Goal: Task Accomplishment & Management: Manage account settings

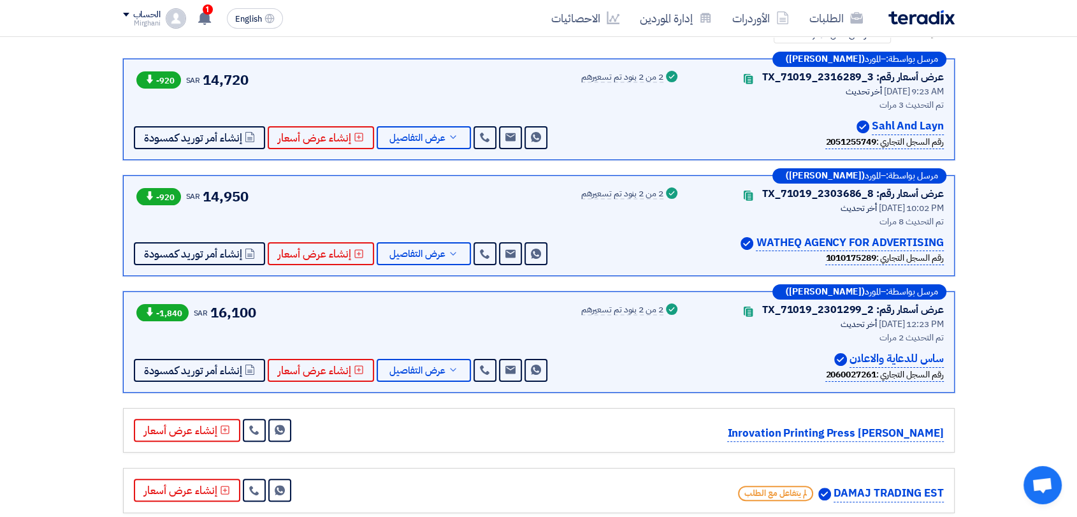
click at [688, 136] on div "عرض أسعار رقم: TX_71019_2316289_3 Contacts أخر تحديث [DATE] 9:23 AM تم التحديث …" at bounding box center [762, 109] width 363 height 80
click at [422, 127] on button "عرض التفاصيل" at bounding box center [424, 137] width 94 height 23
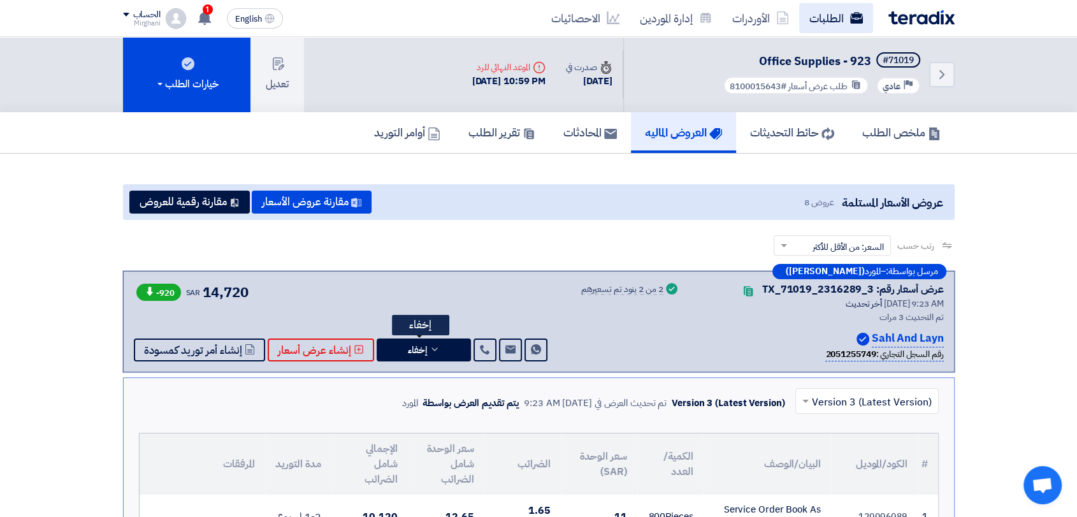
click at [840, 3] on link "الطلبات" at bounding box center [836, 18] width 74 height 30
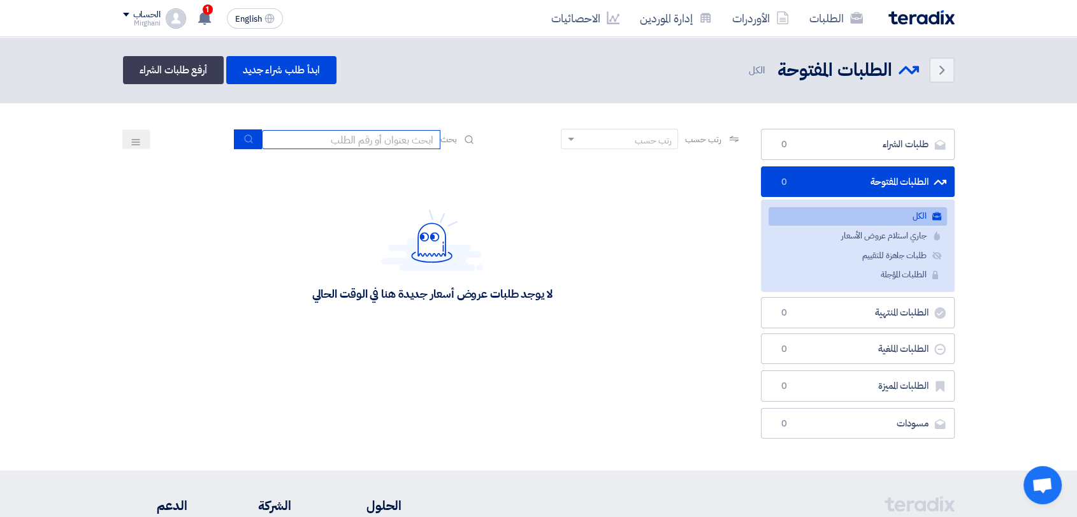
click at [362, 142] on input at bounding box center [351, 139] width 178 height 19
type input "911"
click at [247, 140] on use "submit" at bounding box center [248, 138] width 8 height 8
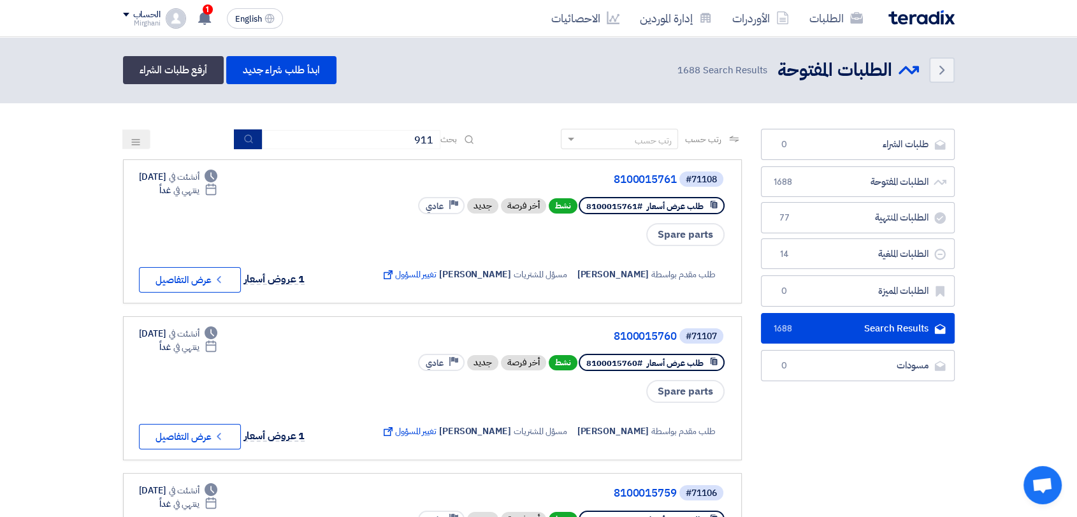
click at [258, 138] on button "submit" at bounding box center [248, 139] width 28 height 20
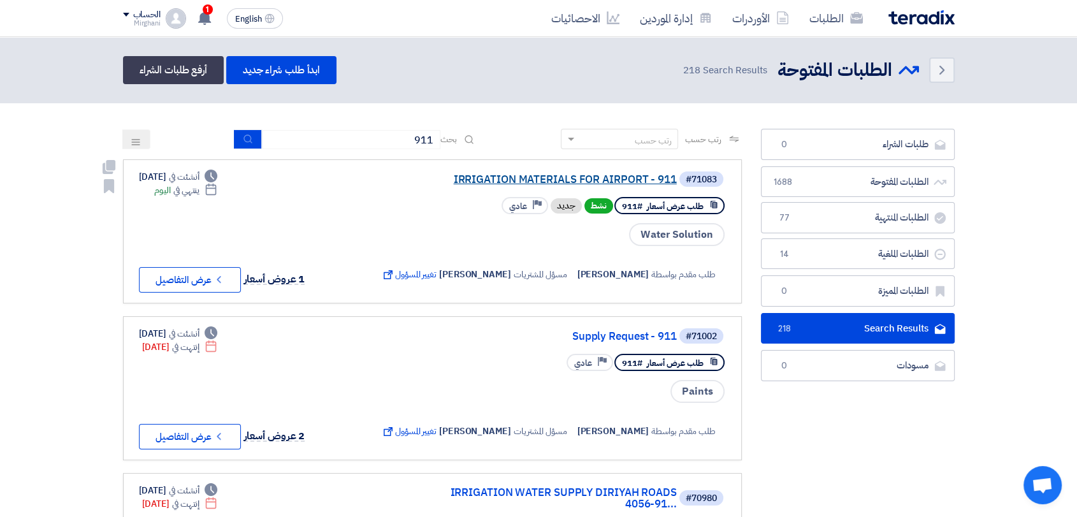
click at [479, 178] on link "IRRIGATION MATERIALS FOR AIRPORT - 911" at bounding box center [549, 179] width 255 height 11
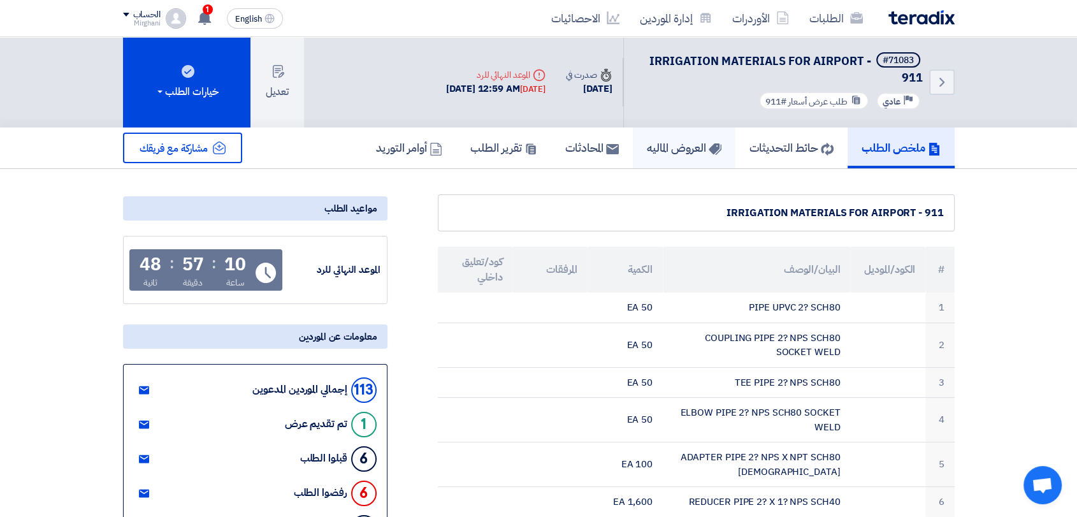
click at [672, 152] on h5 "العروض الماليه" at bounding box center [684, 147] width 75 height 15
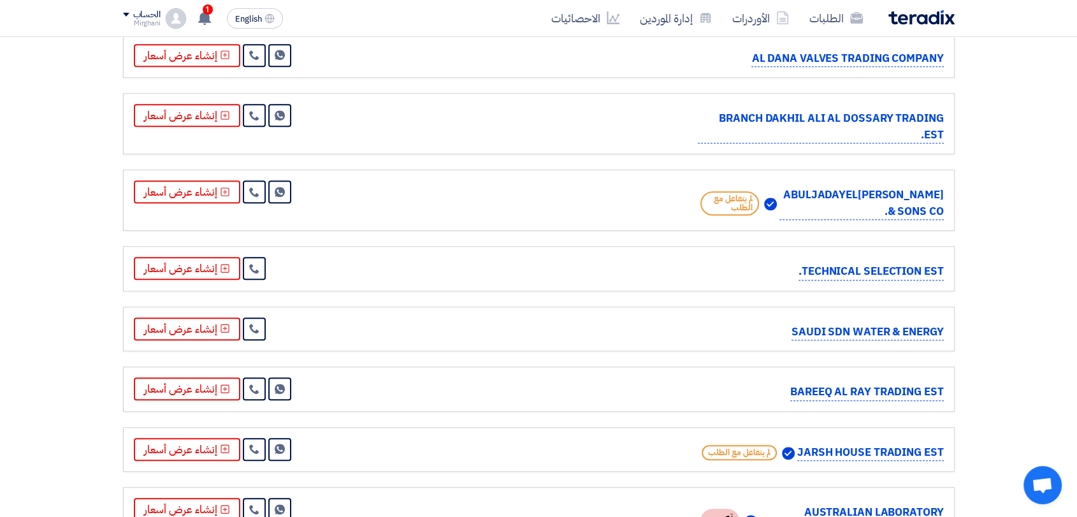
scroll to position [1345, 0]
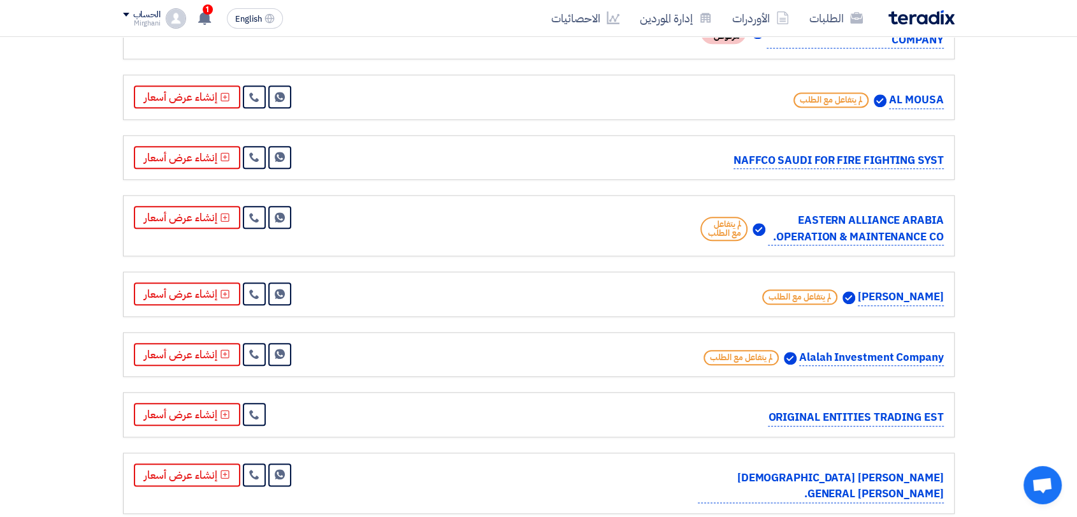
drag, startPoint x: 1076, startPoint y: 115, endPoint x: 1050, endPoint y: 191, distance: 80.2
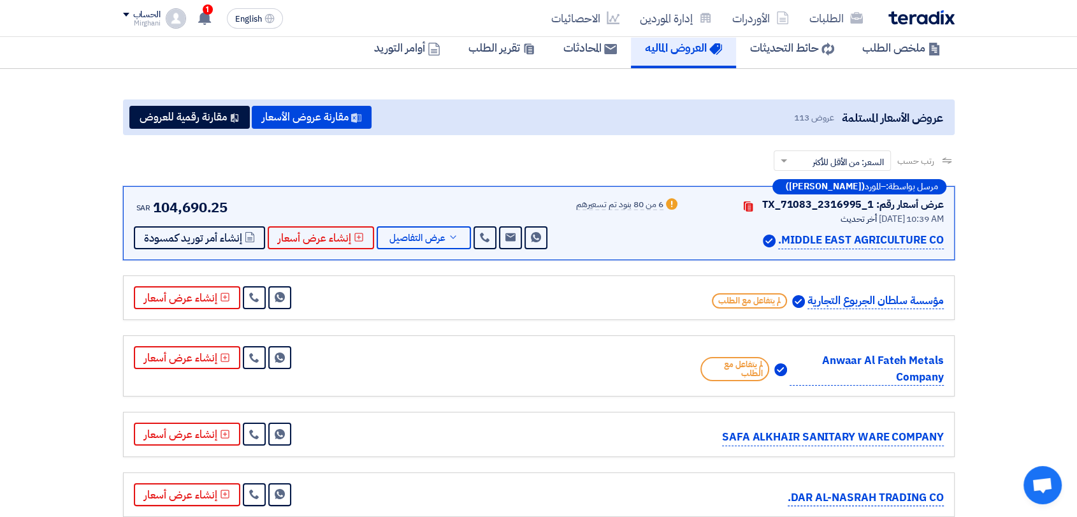
scroll to position [0, 0]
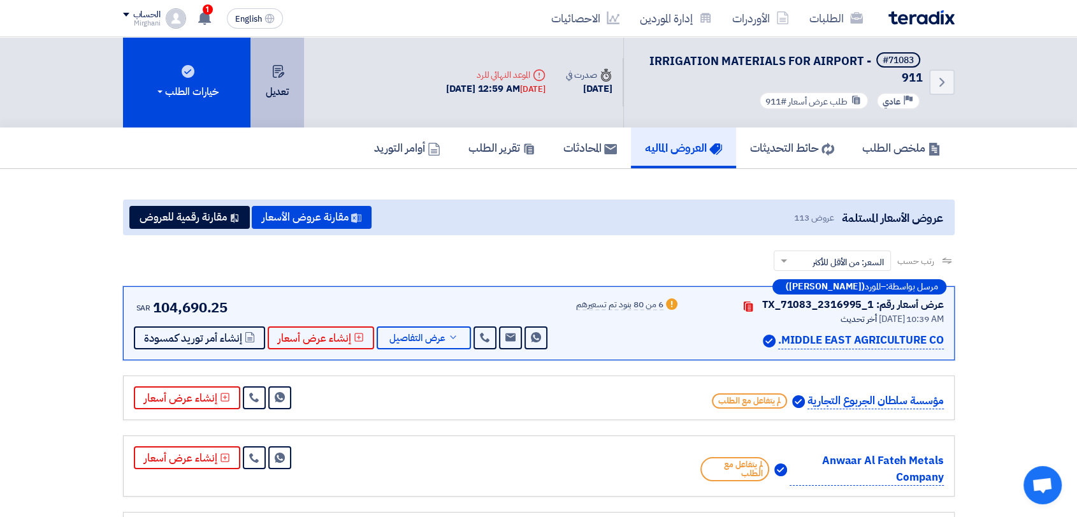
click at [294, 91] on button "تعديل" at bounding box center [277, 82] width 54 height 91
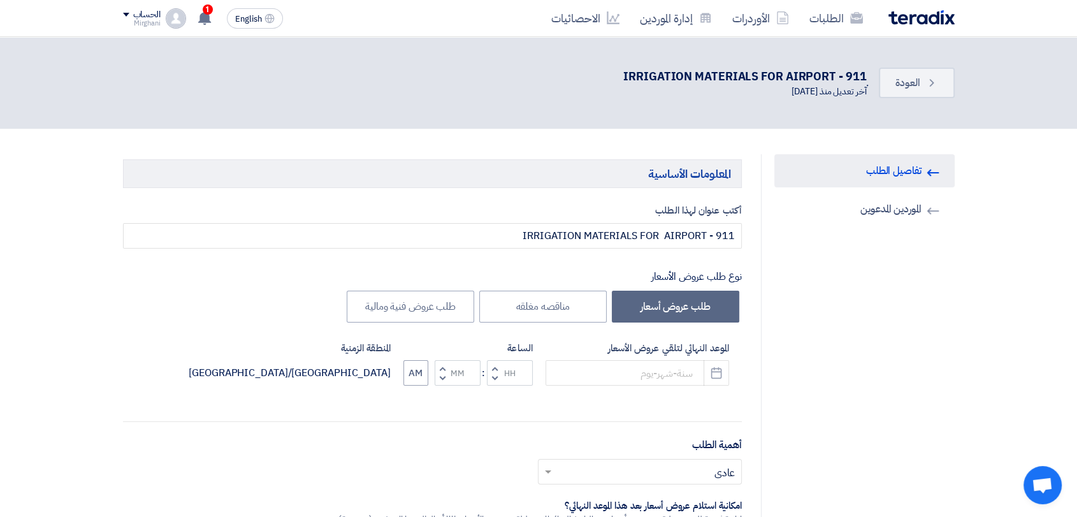
type input "[DATE]"
type input "12"
type input "59"
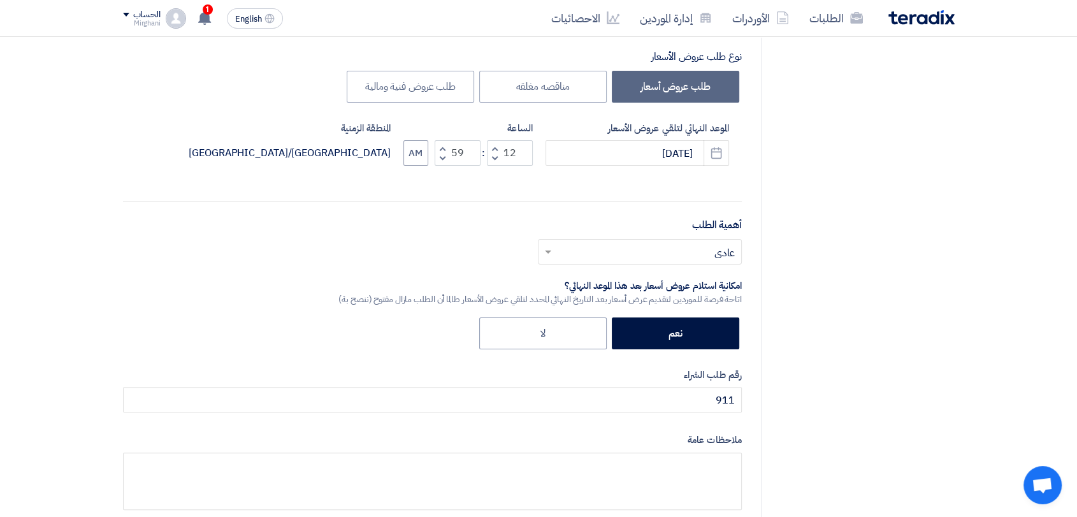
scroll to position [283, 0]
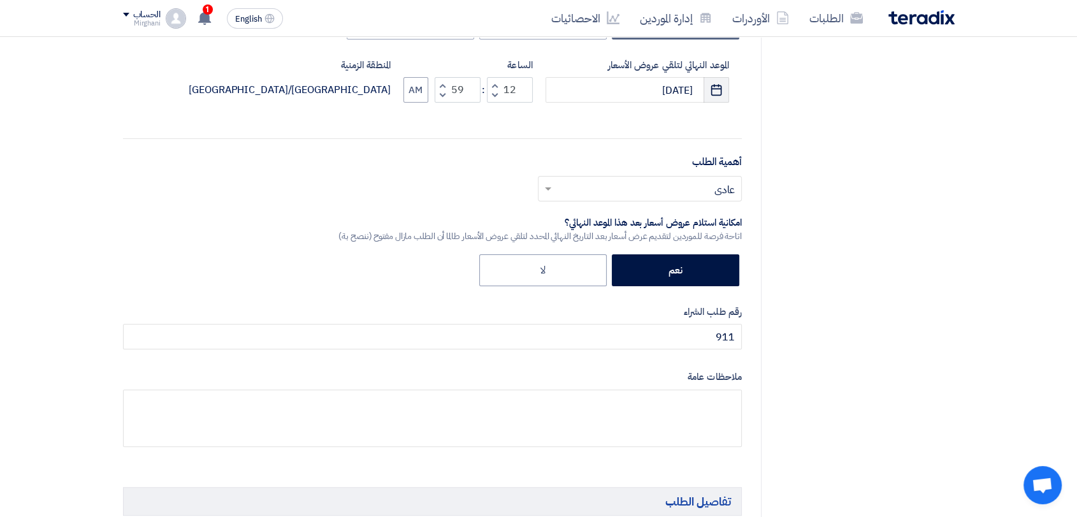
click at [728, 85] on button "Pick a date" at bounding box center [716, 89] width 25 height 25
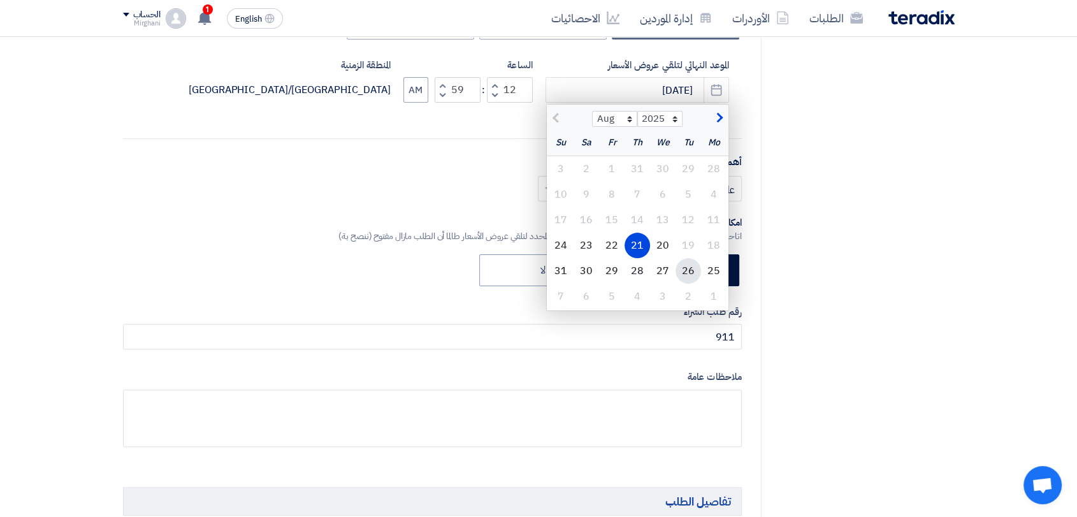
click at [685, 268] on div "26" at bounding box center [688, 270] width 25 height 25
type input "[DATE]"
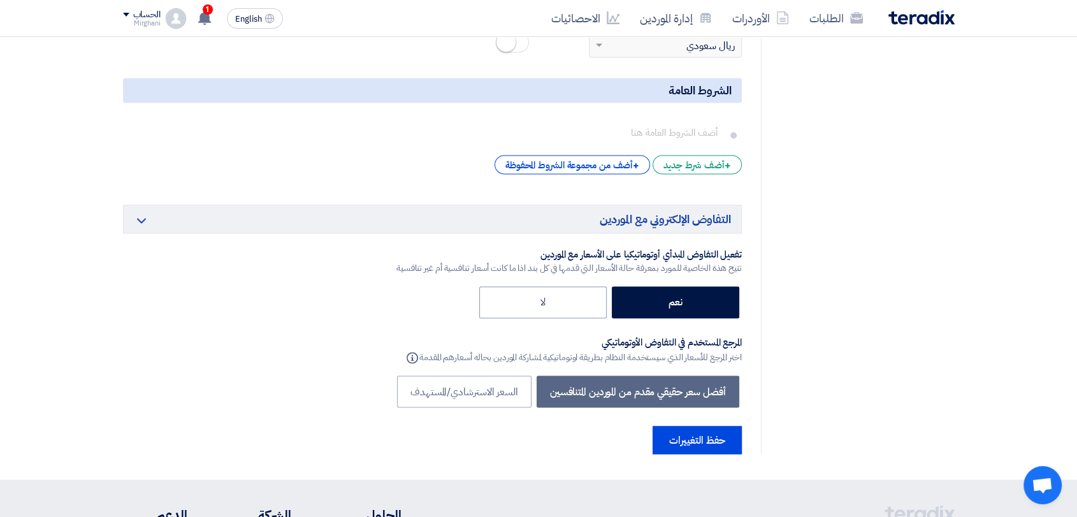
scroll to position [6869, 0]
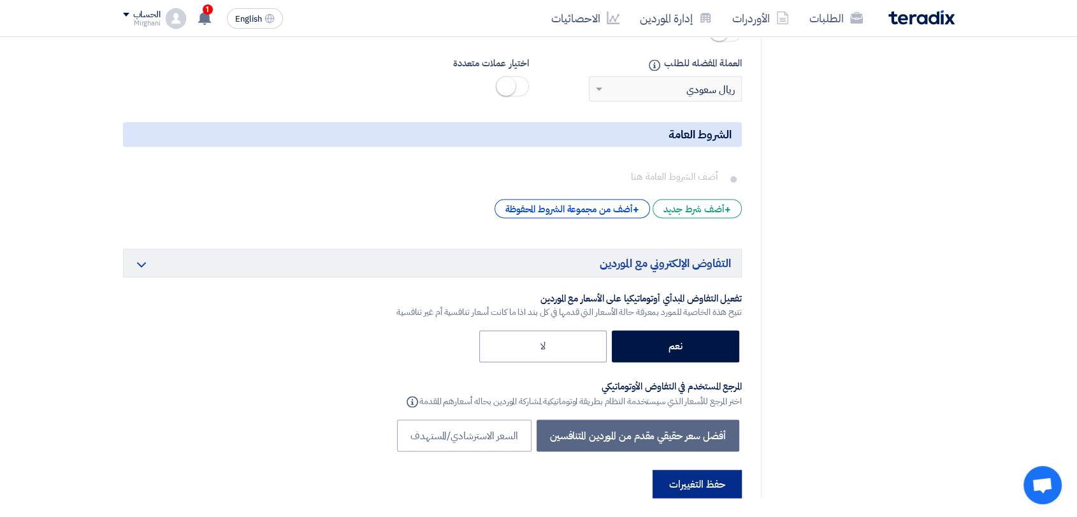
click at [720, 470] on button "حفظ التغييرات" at bounding box center [697, 484] width 89 height 28
click at [716, 470] on button "حفظ التغييرات" at bounding box center [697, 484] width 89 height 28
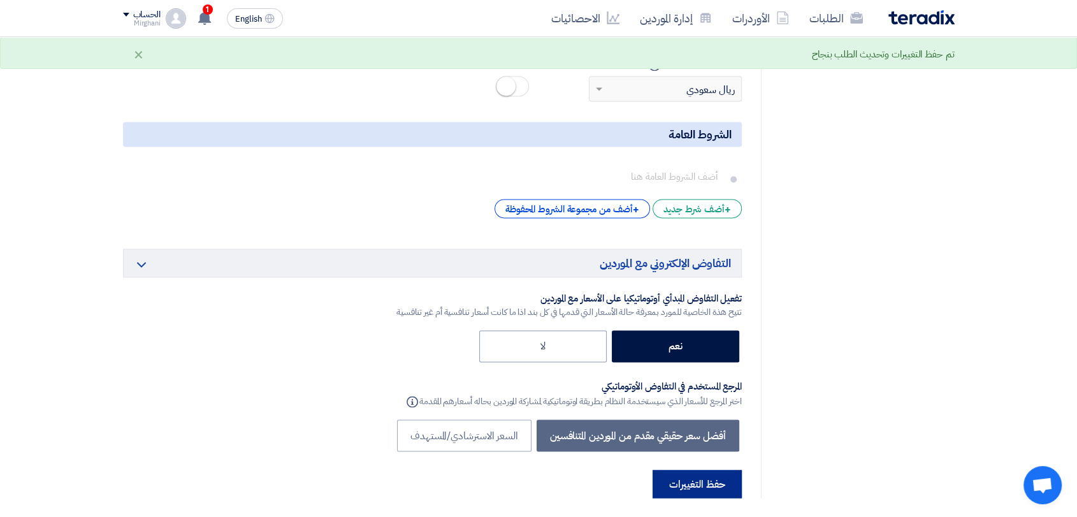
scroll to position [0, 0]
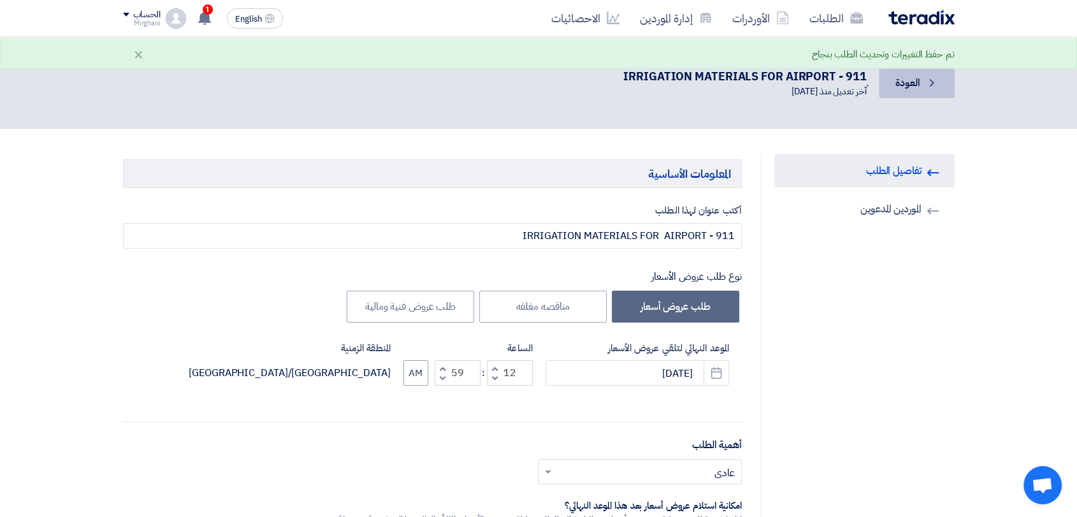
click at [923, 85] on link "Back العودة" at bounding box center [916, 83] width 75 height 31
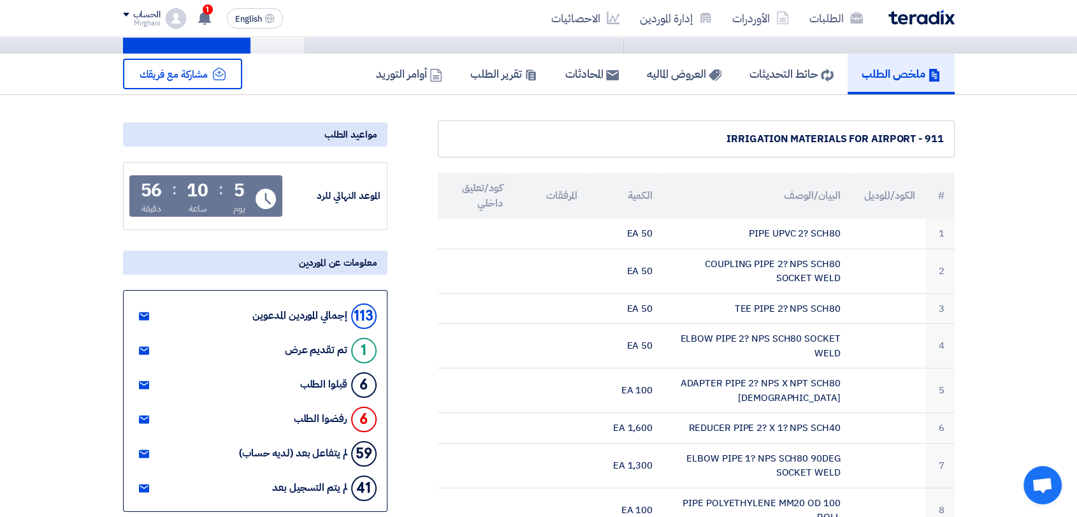
scroll to position [71, 0]
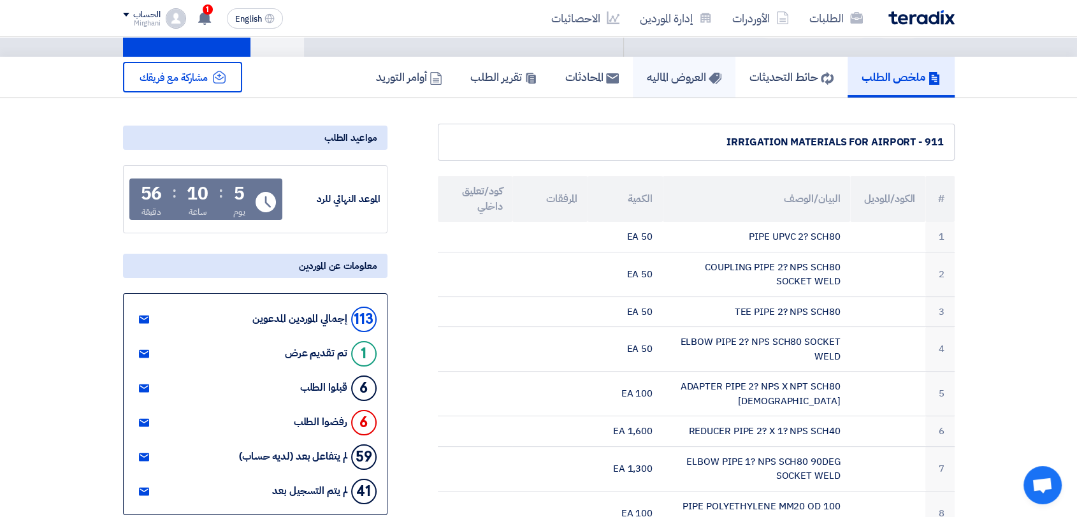
click at [664, 90] on link "العروض الماليه" at bounding box center [684, 77] width 103 height 41
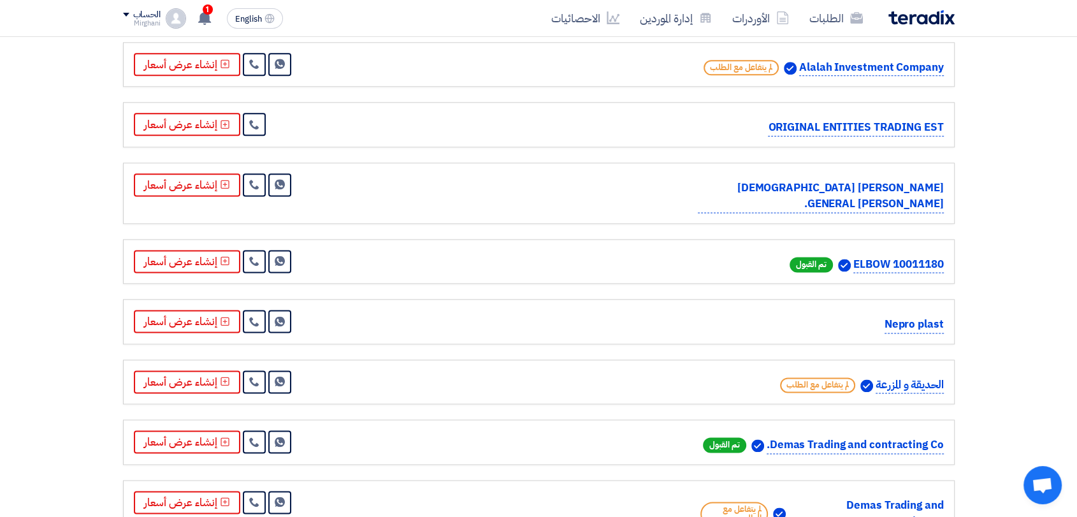
scroll to position [1770, 0]
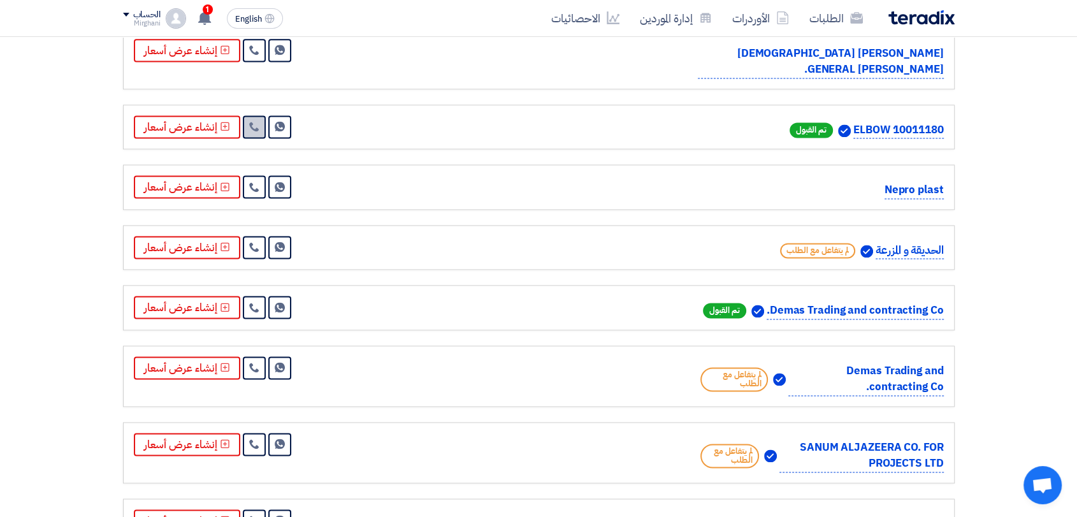
click at [243, 133] on link at bounding box center [254, 126] width 23 height 23
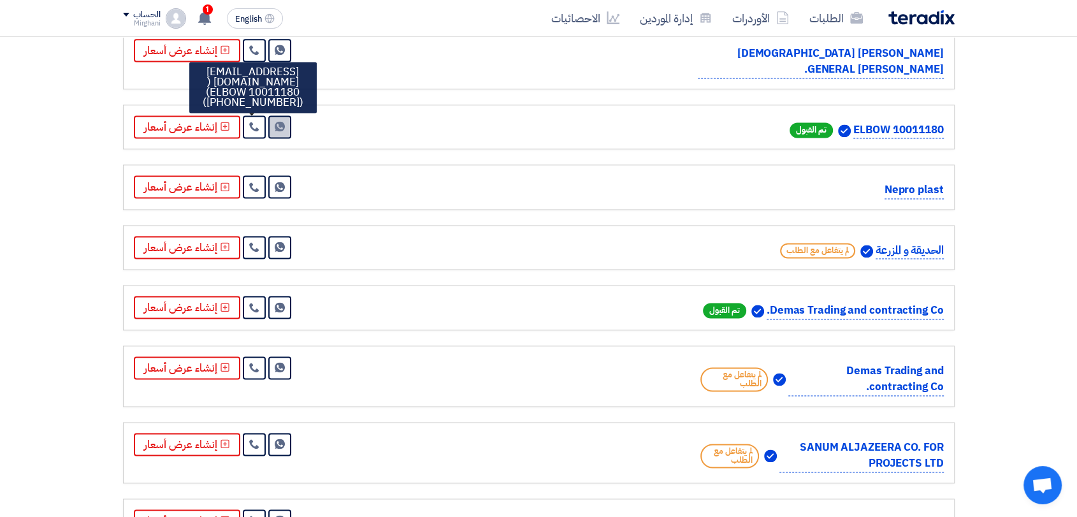
click at [268, 138] on link "Send Message" at bounding box center [279, 126] width 23 height 23
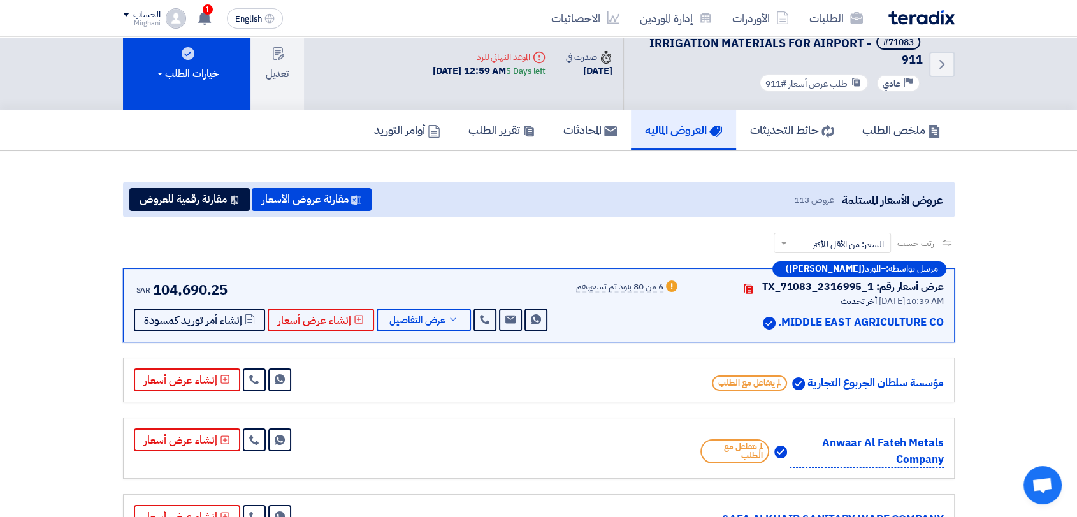
scroll to position [0, 0]
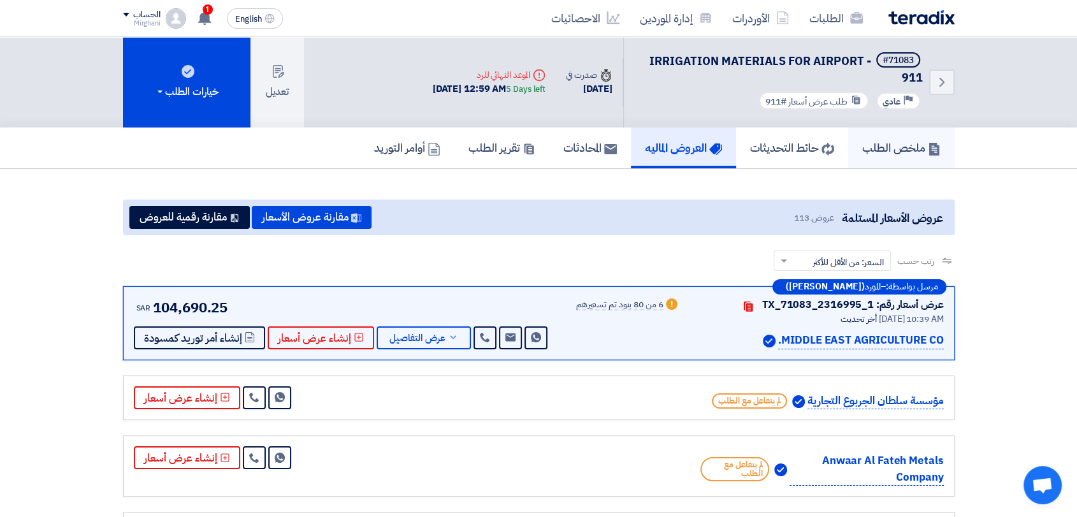
click at [886, 164] on link "ملخص الطلب" at bounding box center [901, 147] width 106 height 41
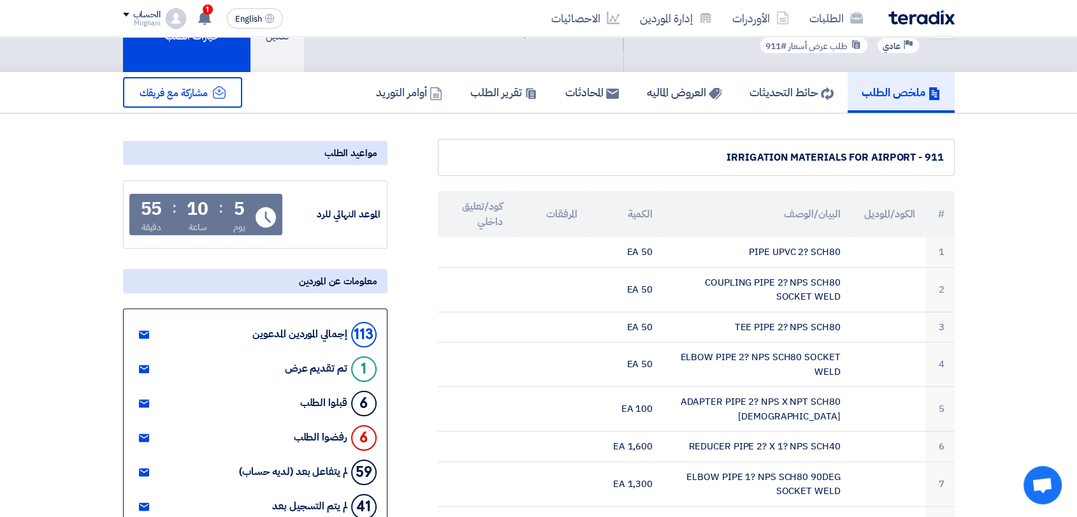
scroll to position [71, 0]
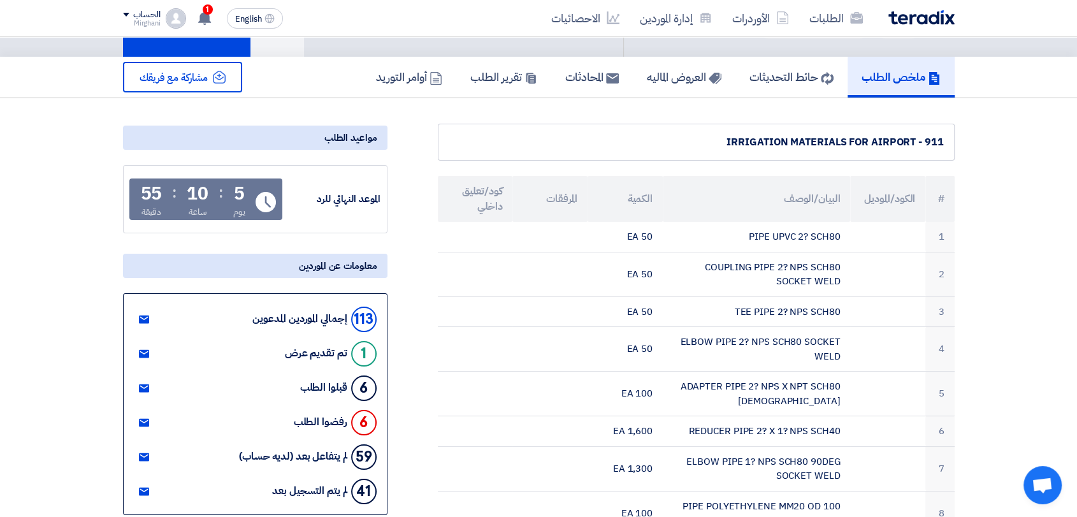
click at [704, 88] on link "العروض الماليه" at bounding box center [684, 77] width 103 height 41
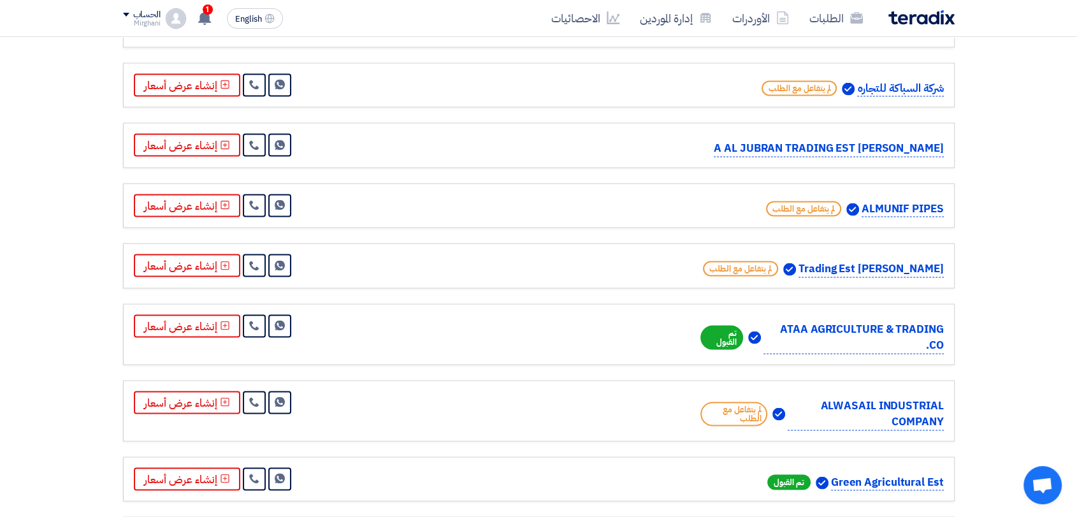
scroll to position [2407, 0]
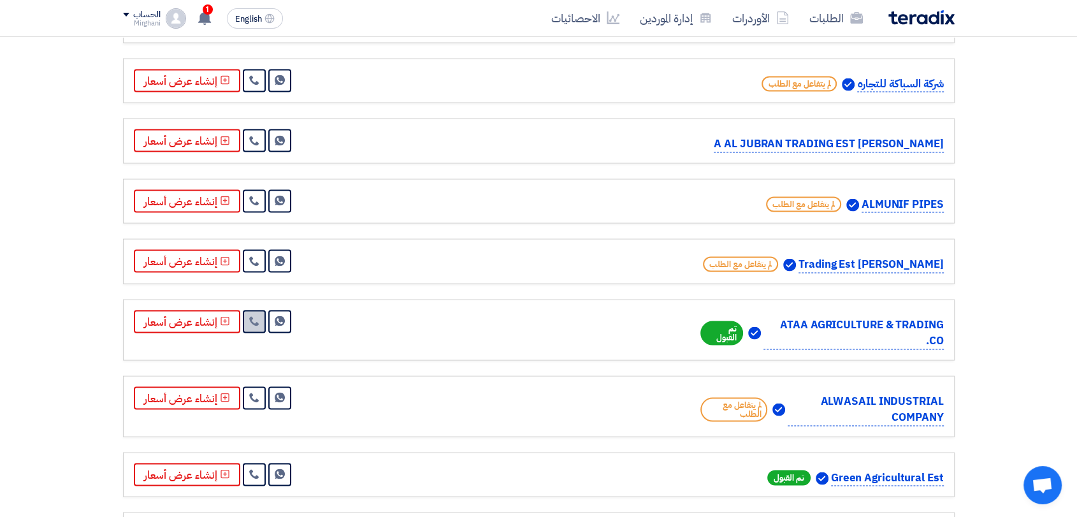
click at [249, 326] on icon at bounding box center [254, 320] width 10 height 10
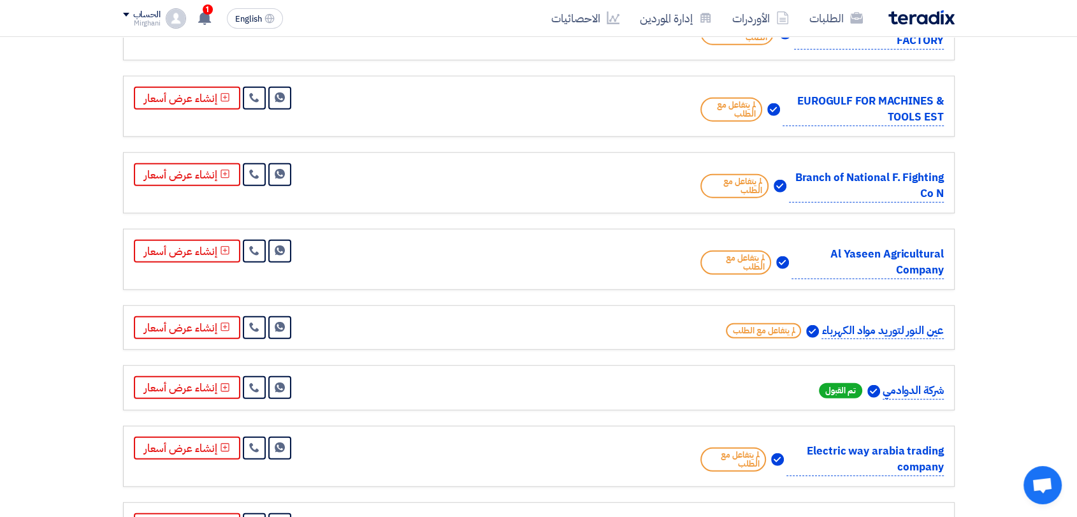
scroll to position [3328, 0]
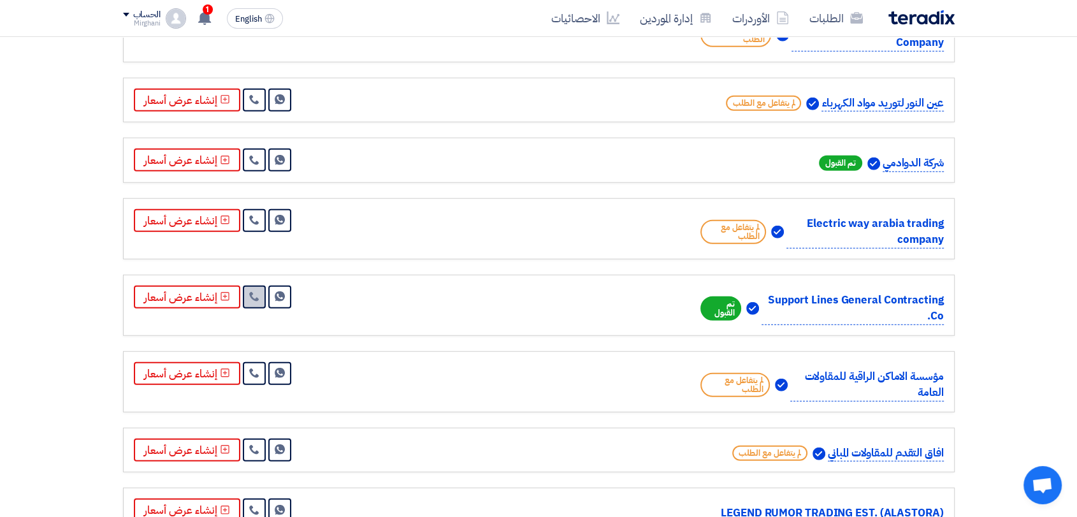
click at [255, 301] on use at bounding box center [254, 297] width 10 height 10
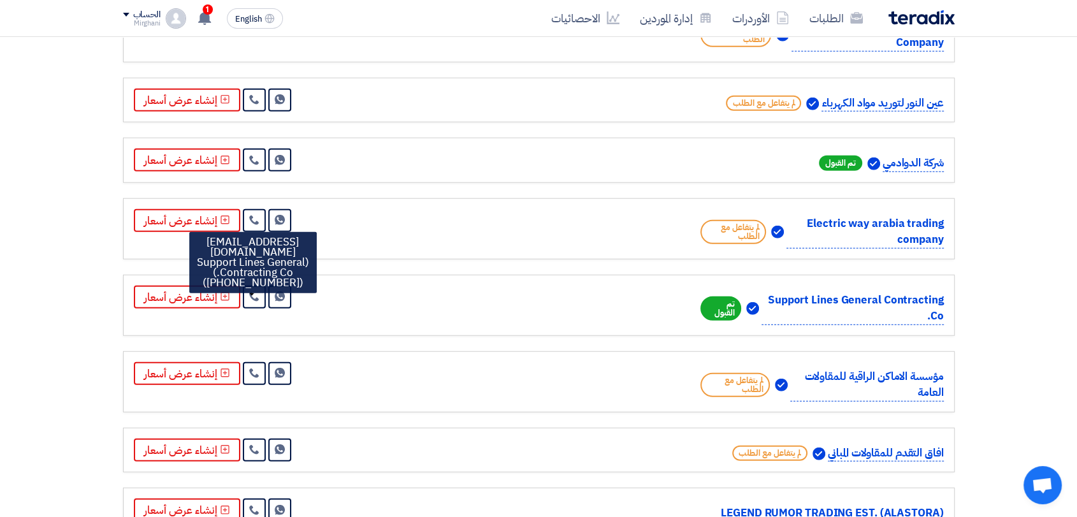
click at [772, 304] on p "Support Lines General Contracting Co." at bounding box center [853, 308] width 182 height 33
